Goal: Information Seeking & Learning: Understand process/instructions

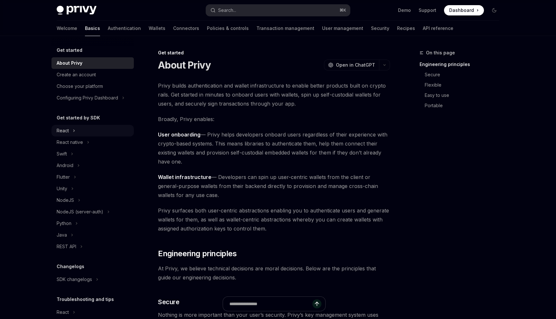
click at [114, 129] on div "React" at bounding box center [92, 131] width 82 height 12
type textarea "*"
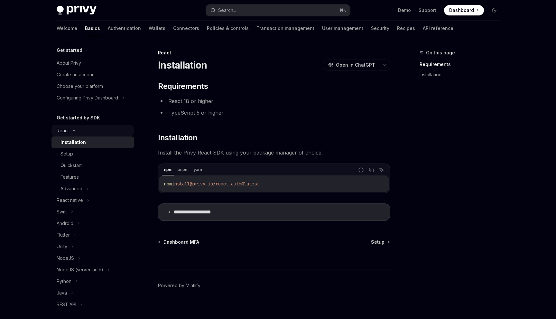
click at [86, 133] on div "React" at bounding box center [92, 131] width 82 height 12
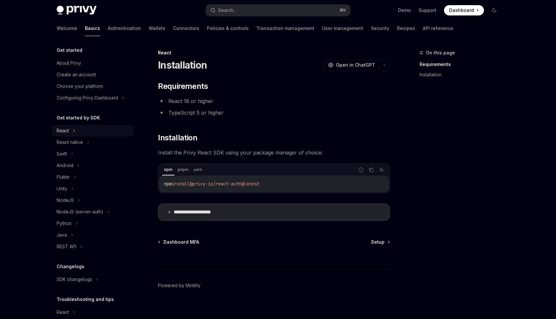
click at [86, 132] on div "React" at bounding box center [92, 131] width 82 height 12
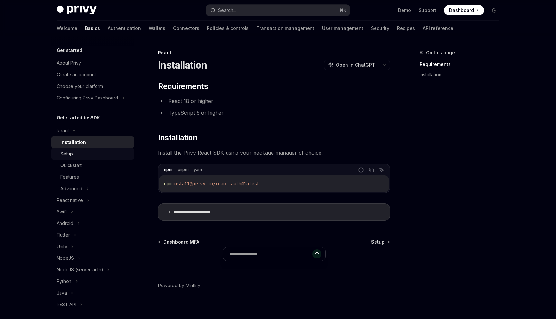
click at [85, 158] on link "Setup" at bounding box center [92, 154] width 82 height 12
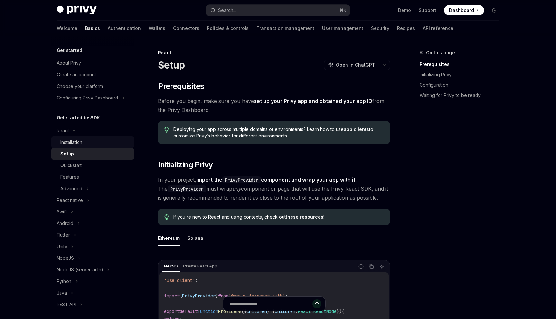
click at [93, 143] on div "Installation" at bounding box center [94, 142] width 69 height 8
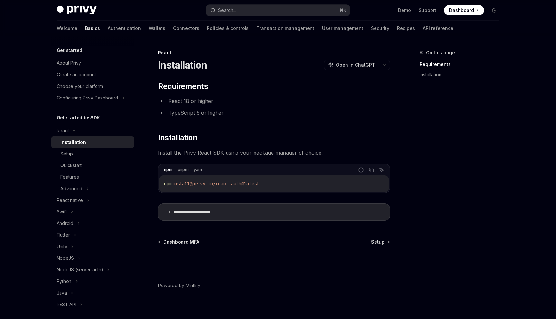
click at [92, 57] on div "Get started About Privy Create an account Choose your platform Configuring Priv…" at bounding box center [92, 74] width 82 height 57
click at [91, 60] on div "About Privy" at bounding box center [93, 63] width 73 height 8
type textarea "*"
